Goal: Information Seeking & Learning: Learn about a topic

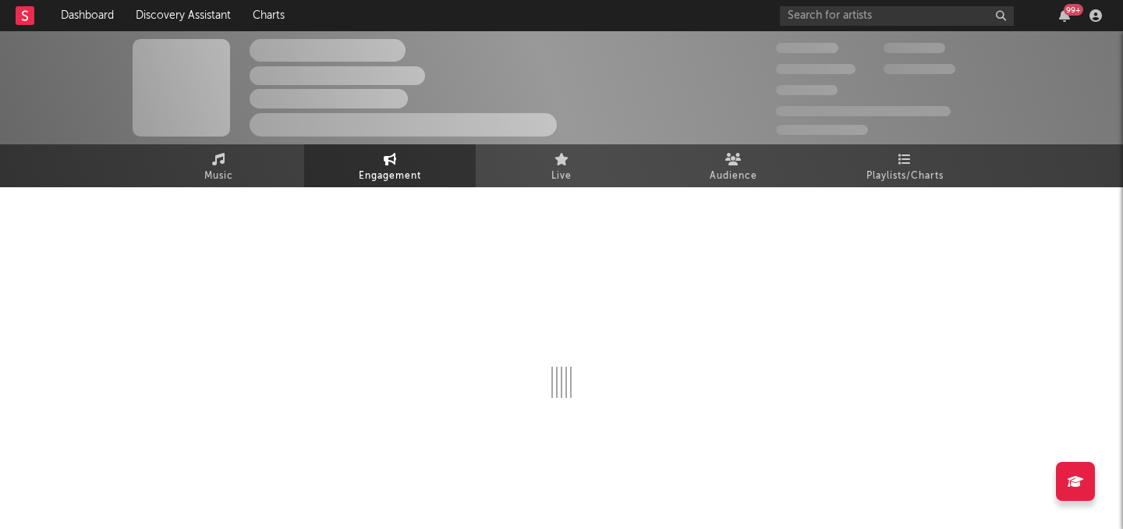
select select "1w"
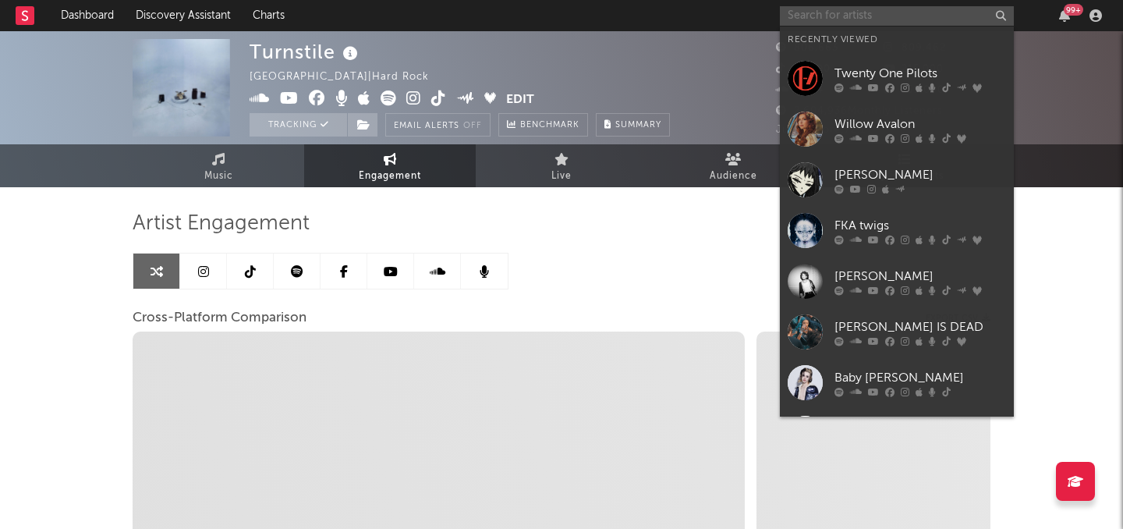
click at [902, 20] on input "text" at bounding box center [897, 15] width 234 height 19
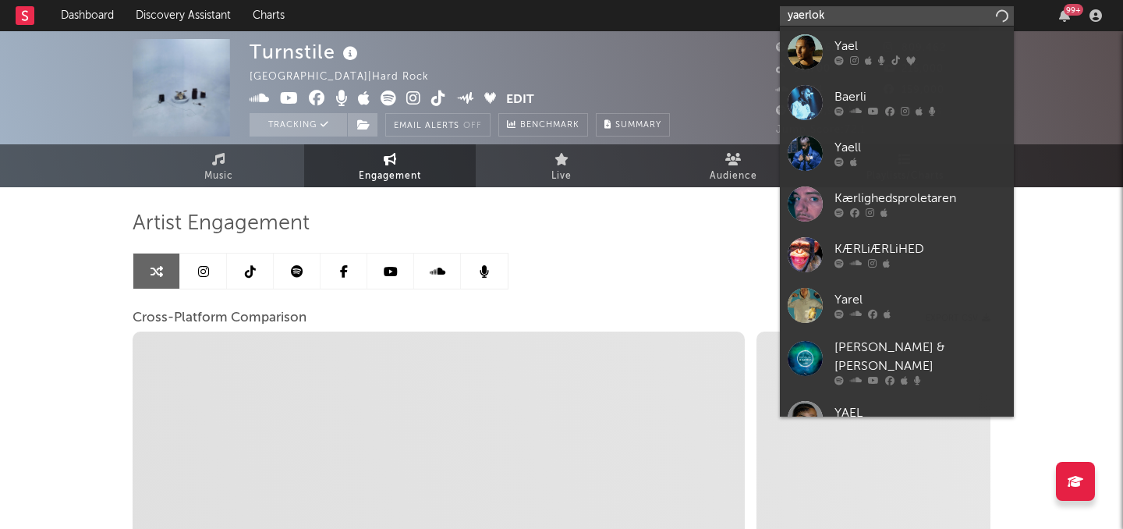
type input "yaerlo"
select select "1m"
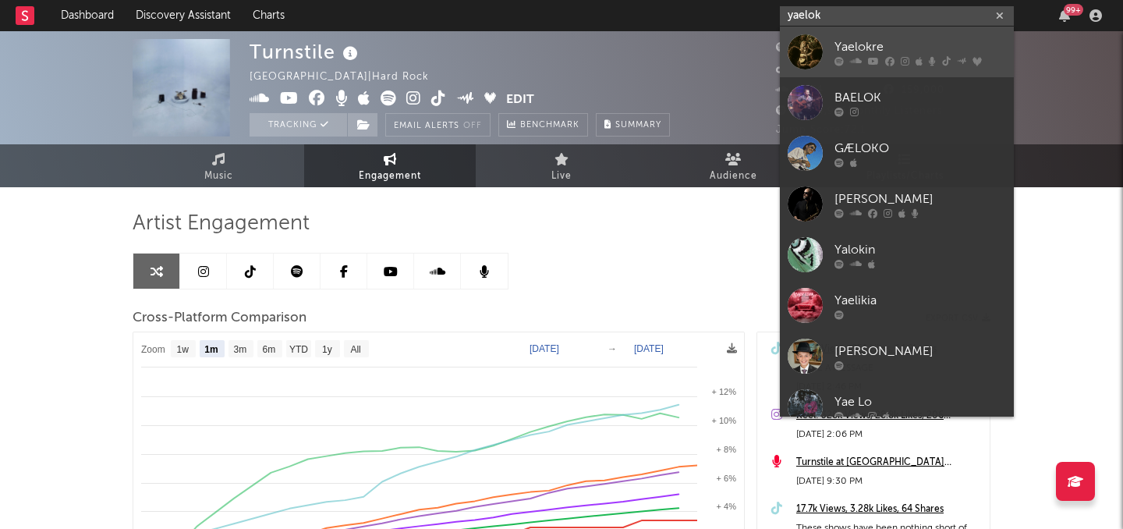
type input "yaelok"
click at [871, 53] on div "Yaelokre" at bounding box center [920, 46] width 172 height 19
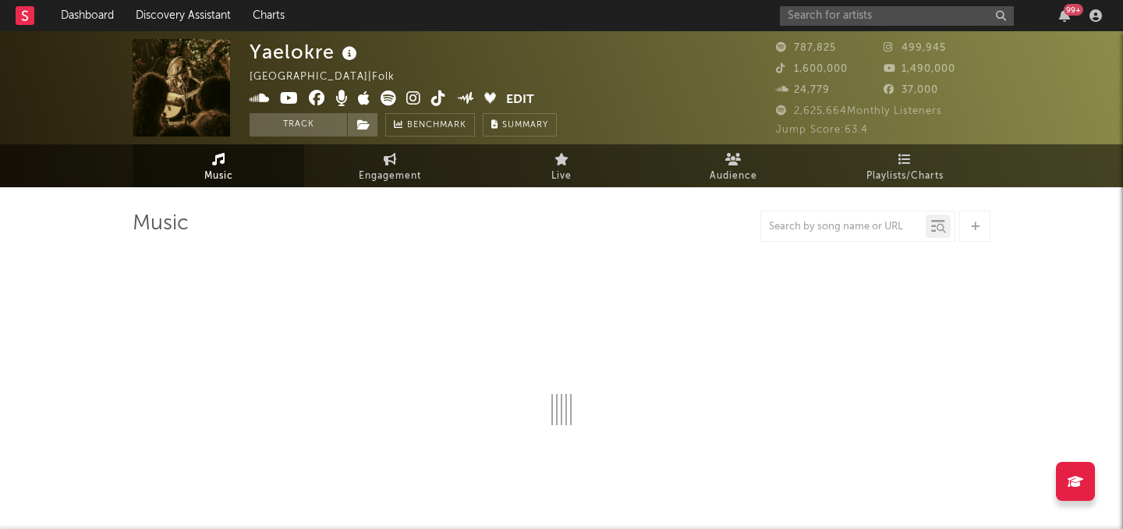
select select "6m"
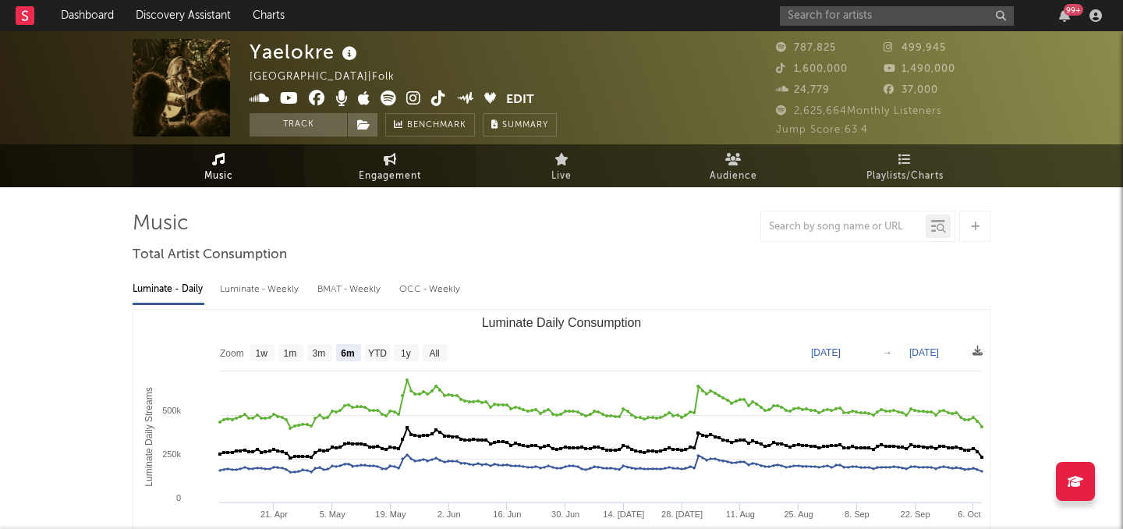
click at [372, 171] on span "Engagement" at bounding box center [390, 176] width 62 height 19
select select "1w"
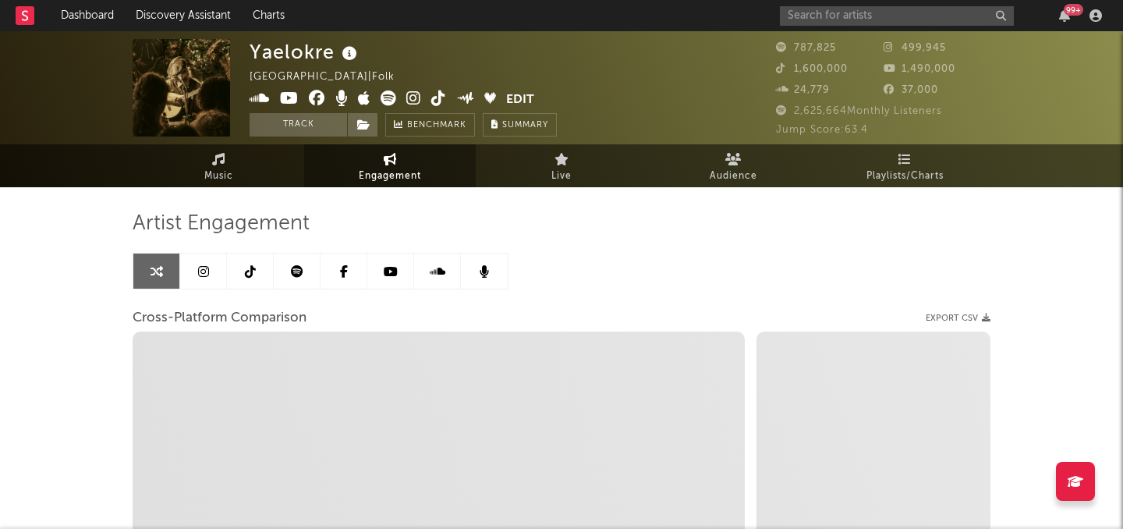
click at [198, 267] on icon at bounding box center [203, 271] width 11 height 12
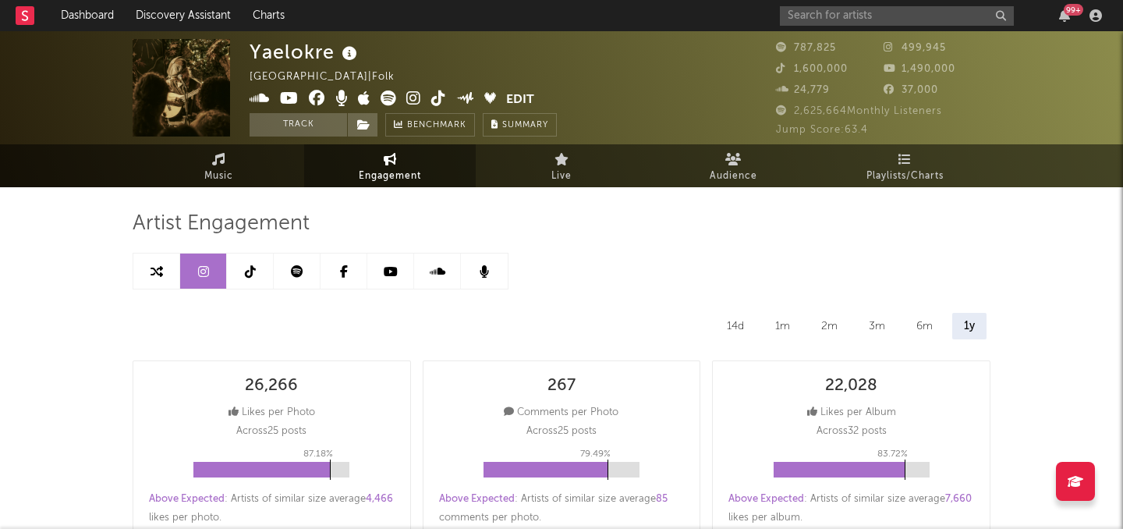
select select "6m"
click at [830, 327] on div "2m" at bounding box center [830, 326] width 40 height 27
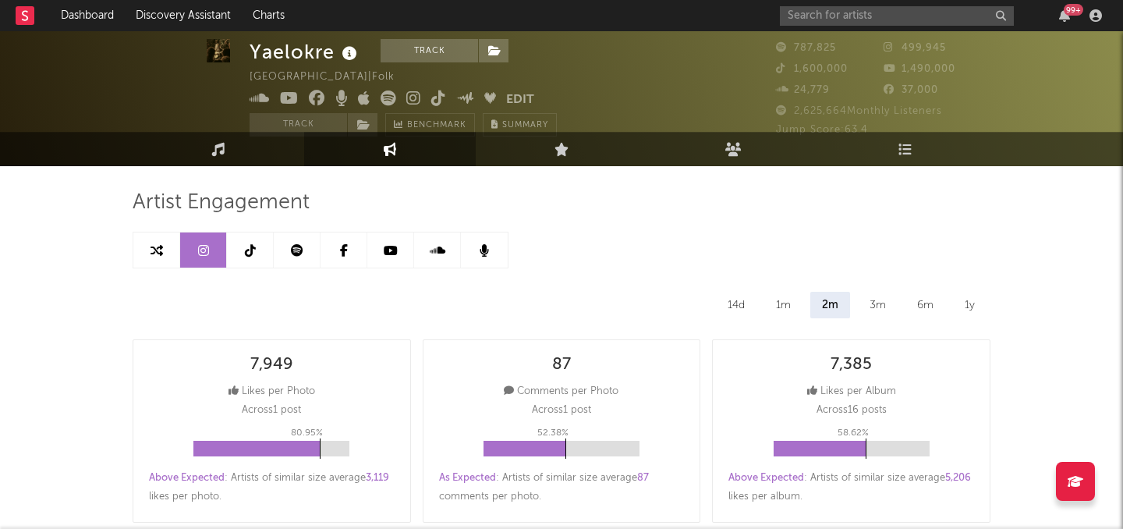
scroll to position [20, 0]
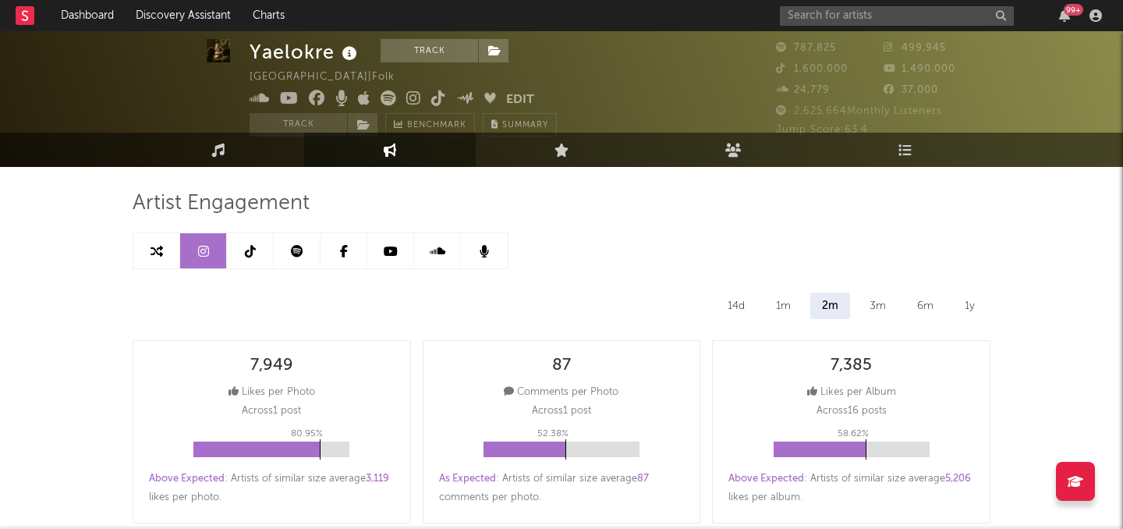
click at [252, 246] on icon at bounding box center [250, 251] width 11 height 12
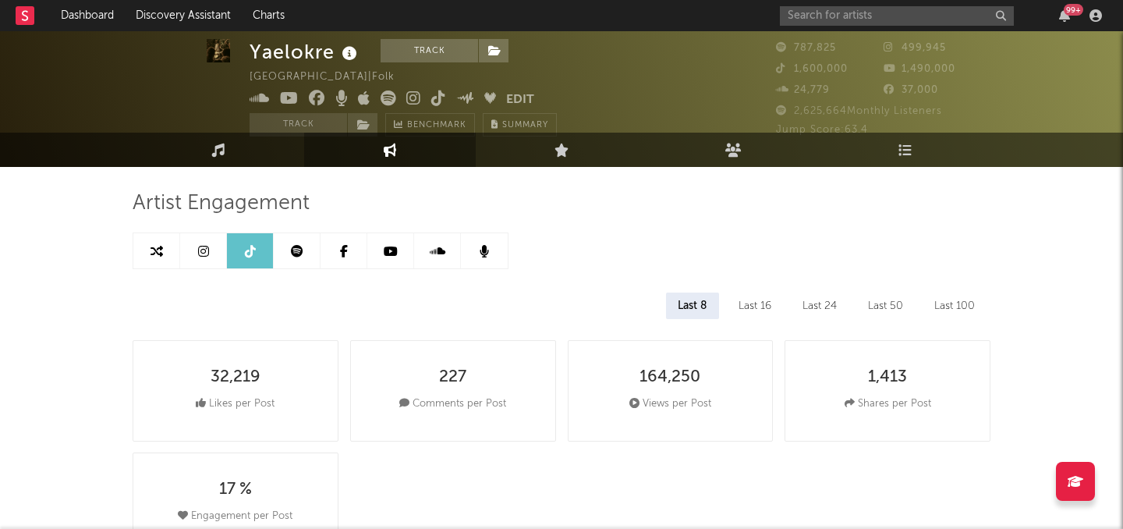
select select "6m"
click at [813, 301] on div "Last 24" at bounding box center [820, 305] width 58 height 27
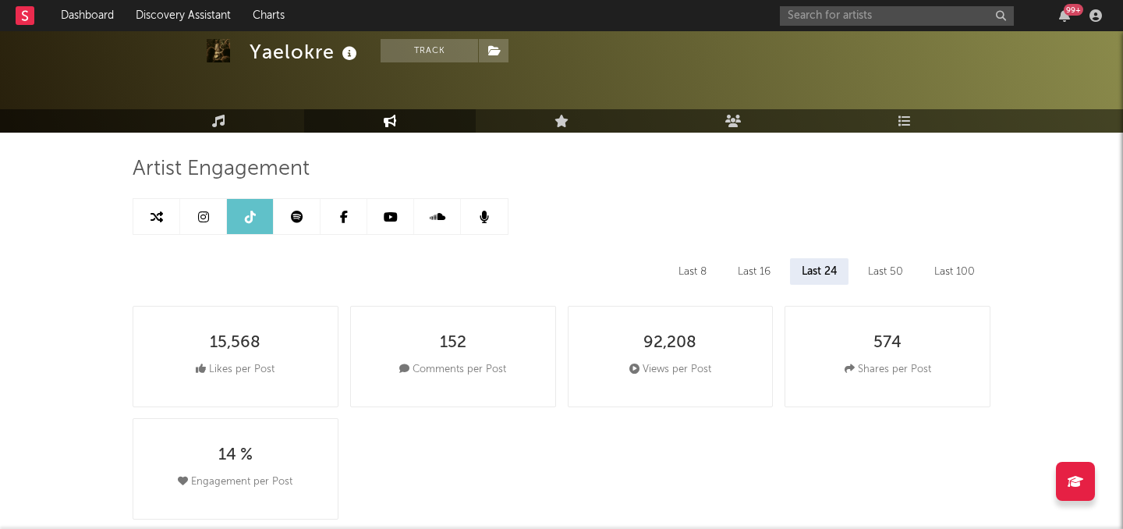
scroll to position [48, 0]
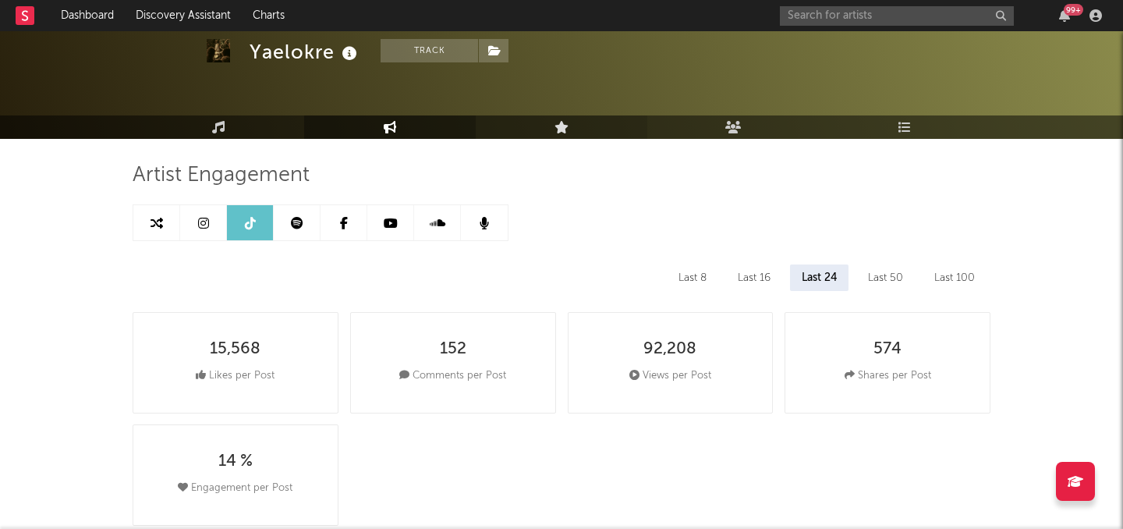
click at [562, 123] on icon at bounding box center [562, 127] width 15 height 12
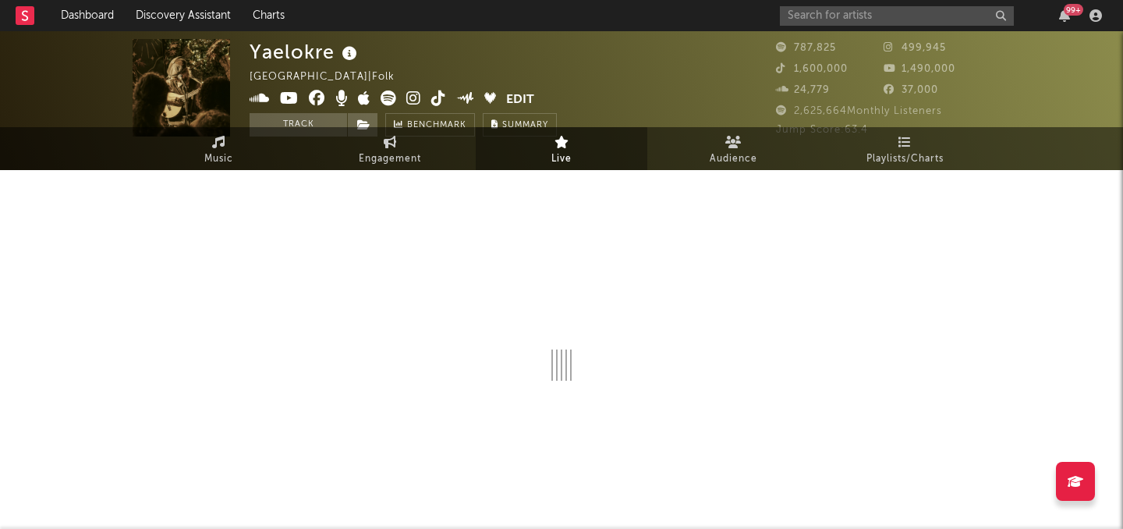
scroll to position [48, 0]
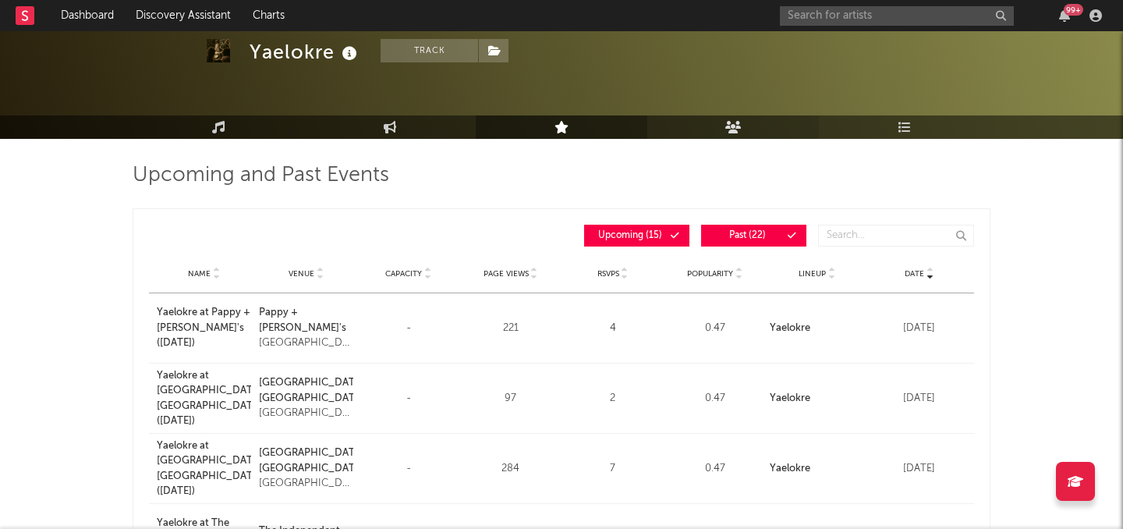
click at [707, 123] on link "Audience" at bounding box center [733, 126] width 172 height 23
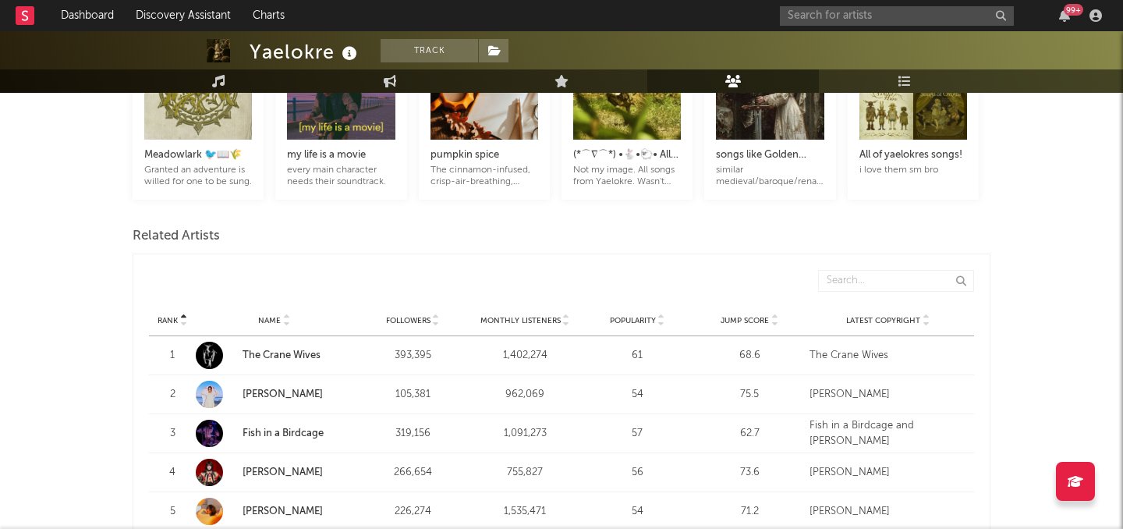
scroll to position [229, 0]
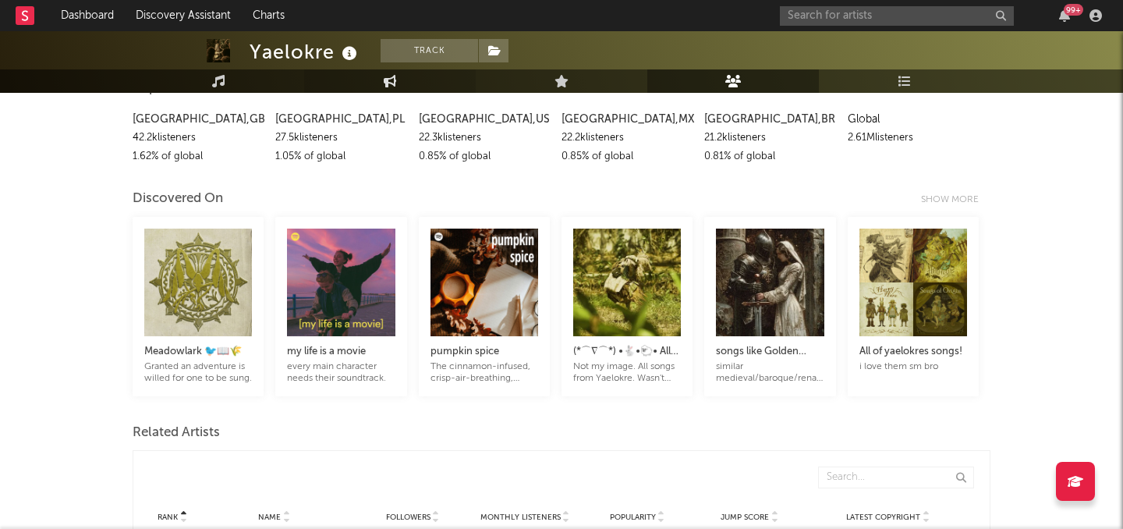
click at [388, 78] on icon at bounding box center [390, 81] width 13 height 12
select select "1w"
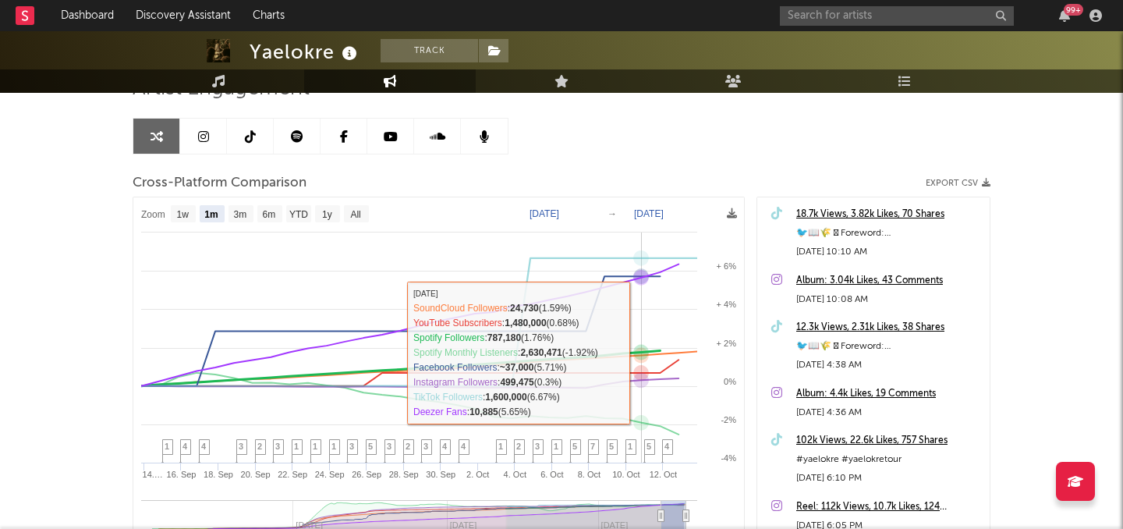
scroll to position [131, 0]
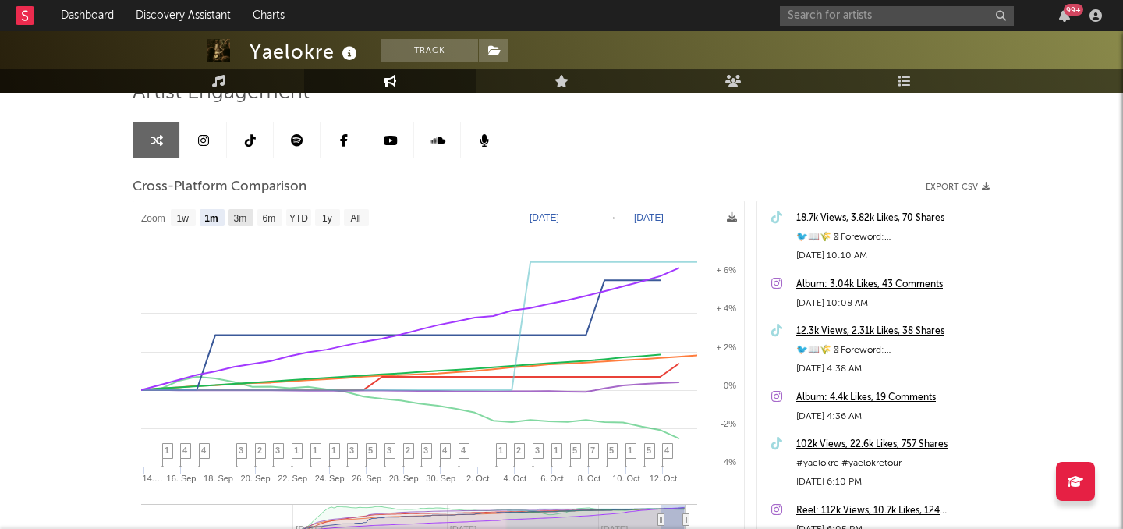
click at [240, 218] on text "3m" at bounding box center [240, 218] width 13 height 11
select select "3m"
type input "[DATE]"
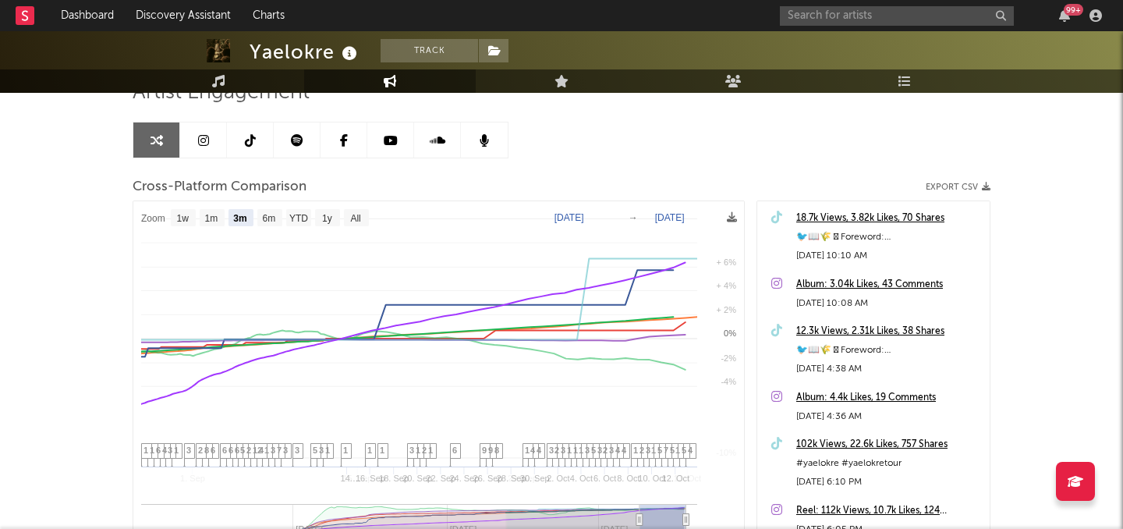
select select "3m"
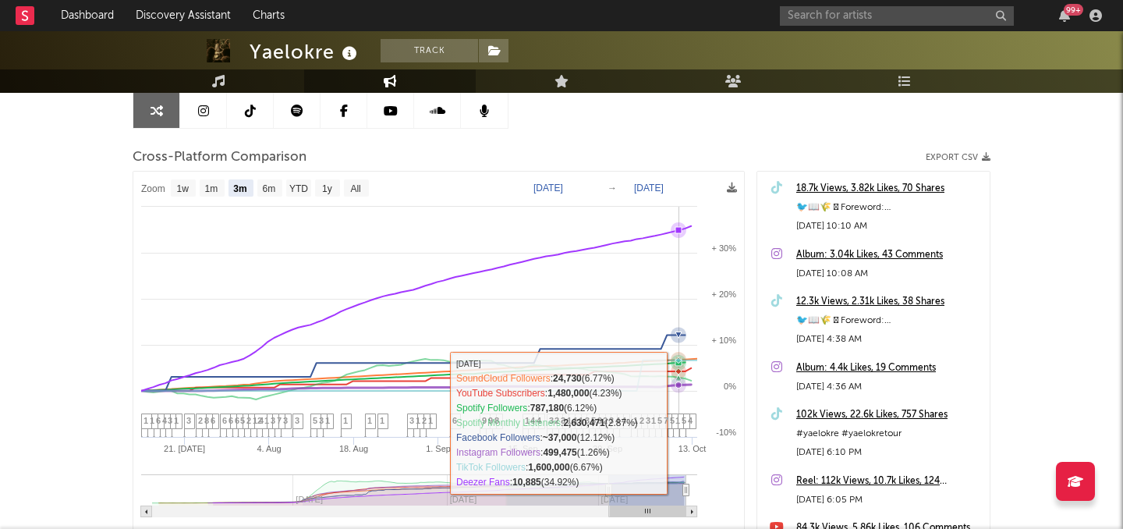
scroll to position [153, 0]
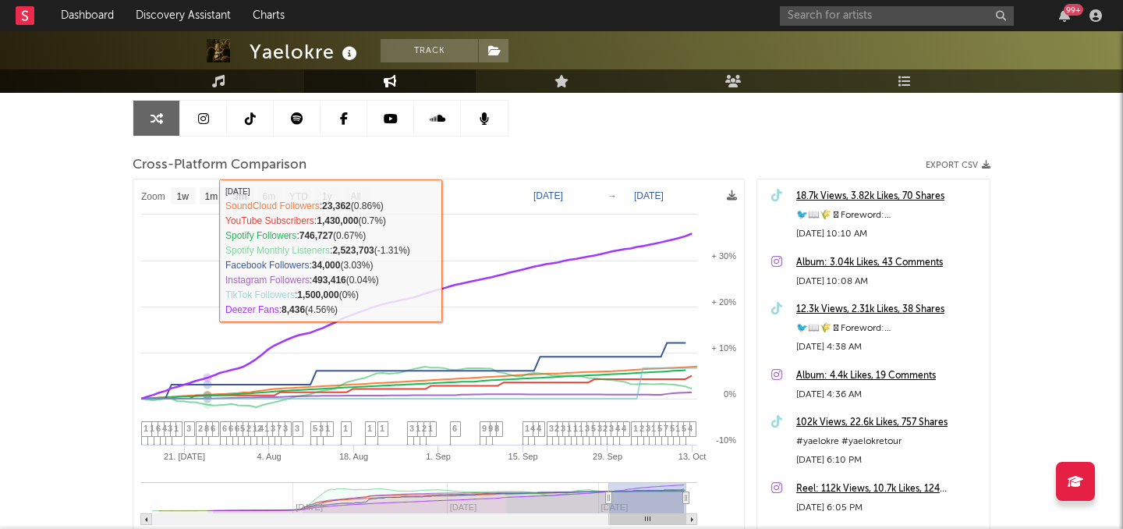
click at [253, 127] on link at bounding box center [250, 118] width 47 height 35
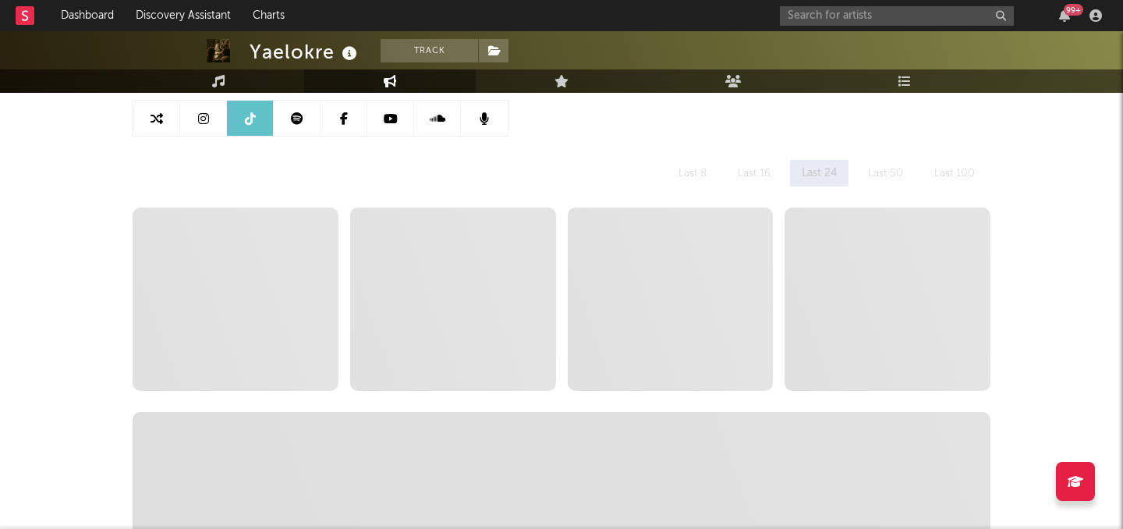
select select "6m"
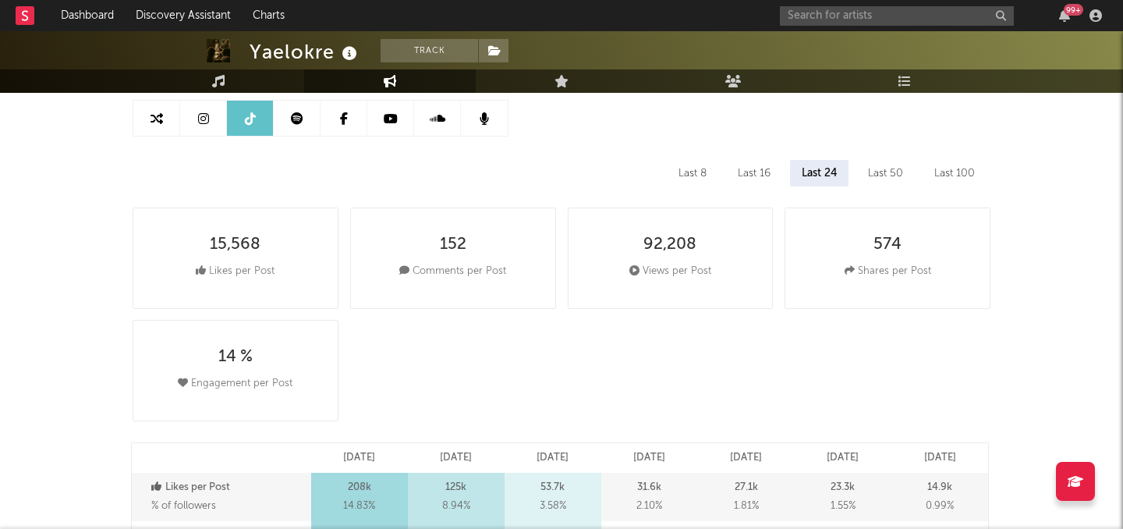
click at [163, 128] on link at bounding box center [156, 118] width 47 height 35
select select "1m"
